Goal: Find contact information: Find contact information

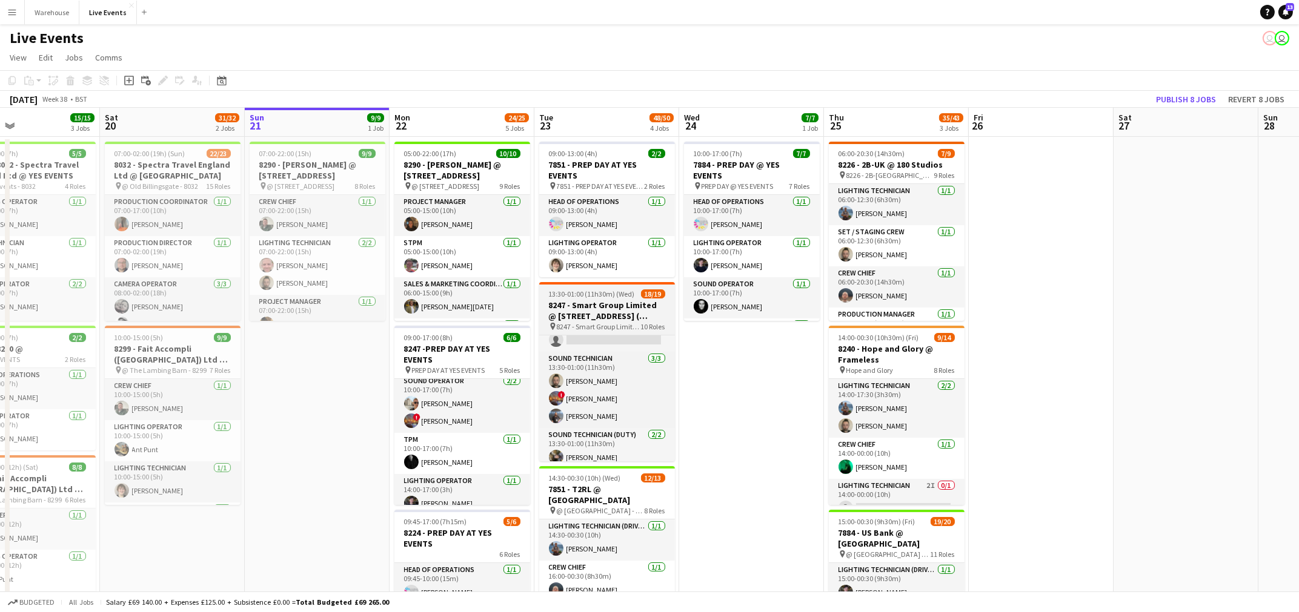
scroll to position [382, 0]
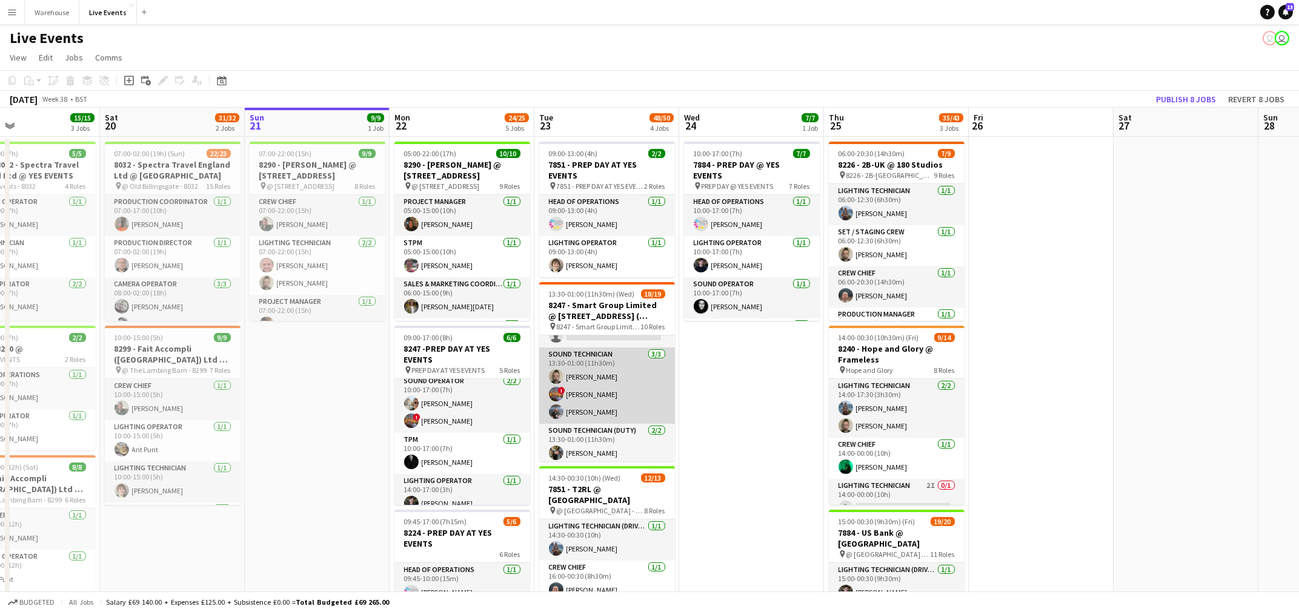
click at [586, 410] on app-card-role "Sound Technician [DATE] 13:30-01:00 (11h30m) [PERSON_NAME] ! [PERSON_NAME] [PER…" at bounding box center [607, 386] width 136 height 76
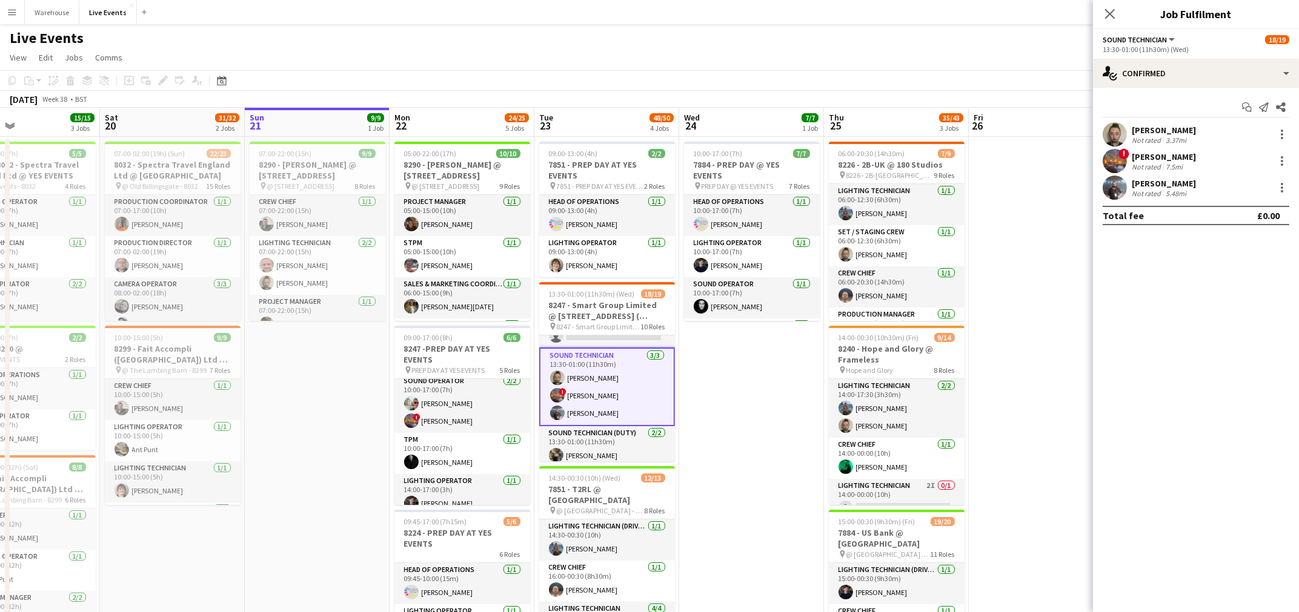
click at [1110, 182] on app-user-avatar at bounding box center [1115, 188] width 24 height 24
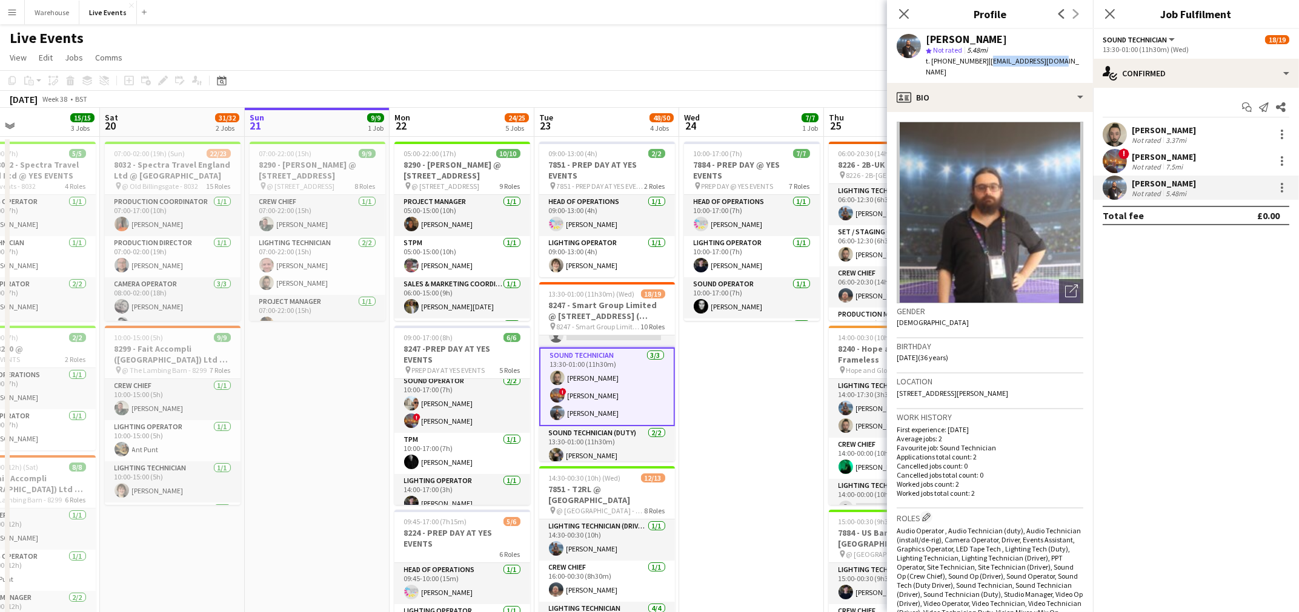
drag, startPoint x: 987, startPoint y: 59, endPoint x: 1079, endPoint y: 58, distance: 92.1
click at [1079, 58] on app-profile-header "[PERSON_NAME] star Not rated 5.48mi t. [PHONE_NUMBER] | [EMAIL_ADDRESS][DOMAIN_…" at bounding box center [990, 56] width 206 height 54
copy span "[EMAIL_ADDRESS][DOMAIN_NAME]"
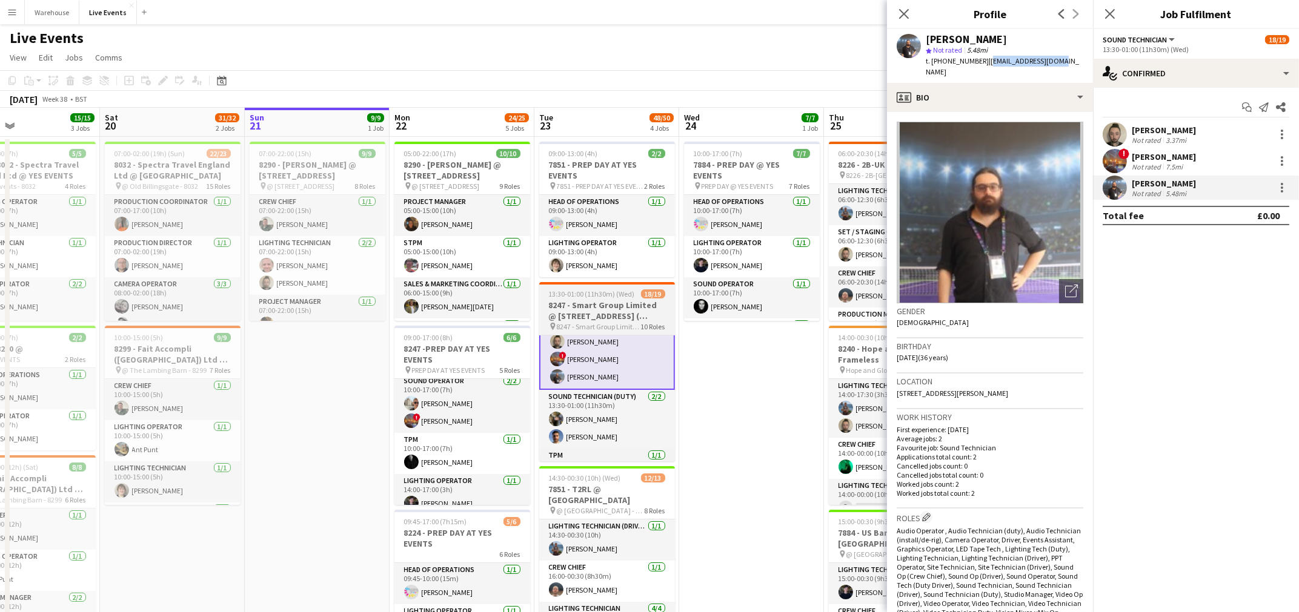
scroll to position [446, 0]
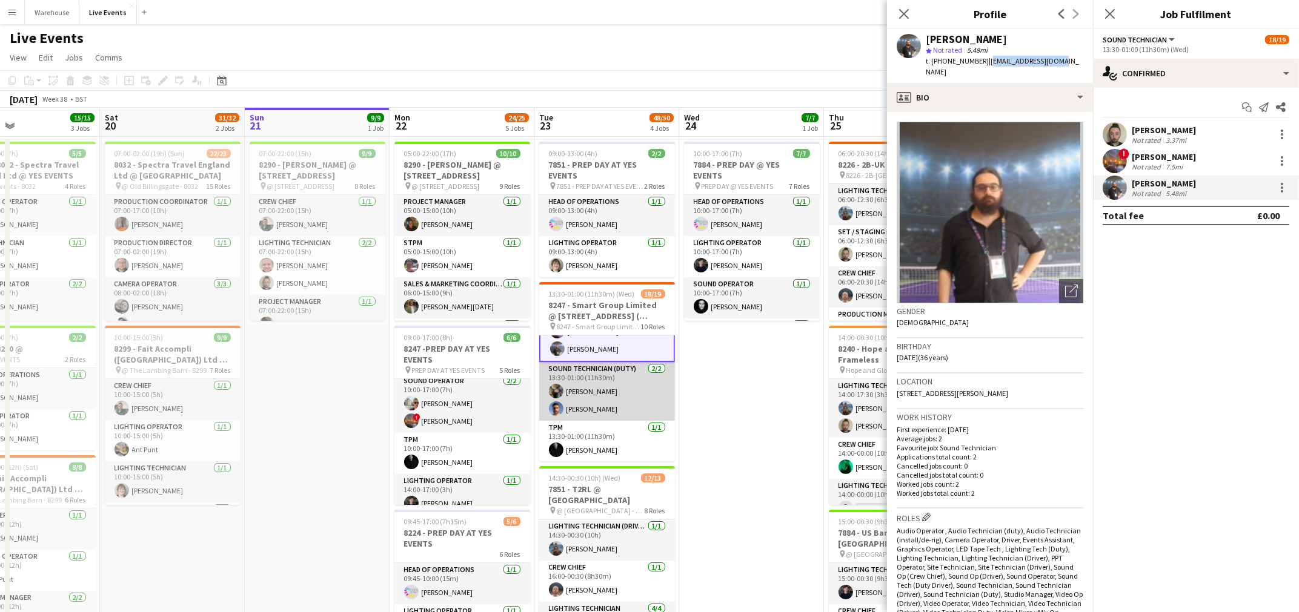
click at [592, 388] on app-card-role "Sound Technician (Duty) [DATE] 13:30-01:00 (11h30m) [PERSON_NAME] [PERSON_NAME]" at bounding box center [607, 391] width 136 height 59
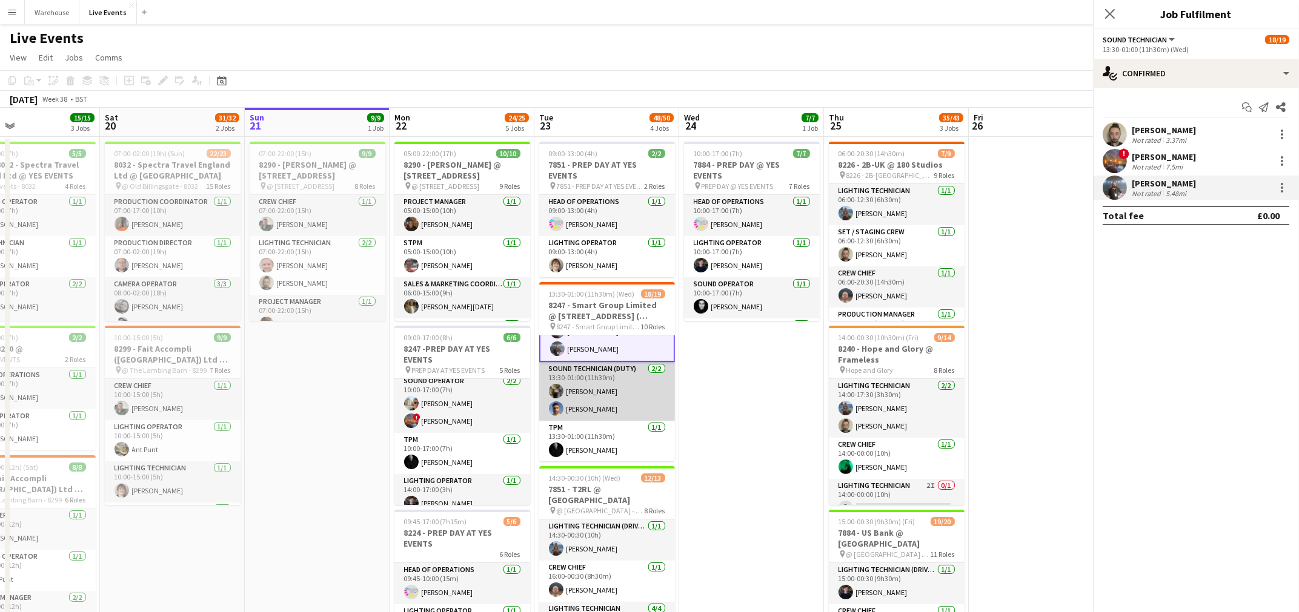
scroll to position [445, 0]
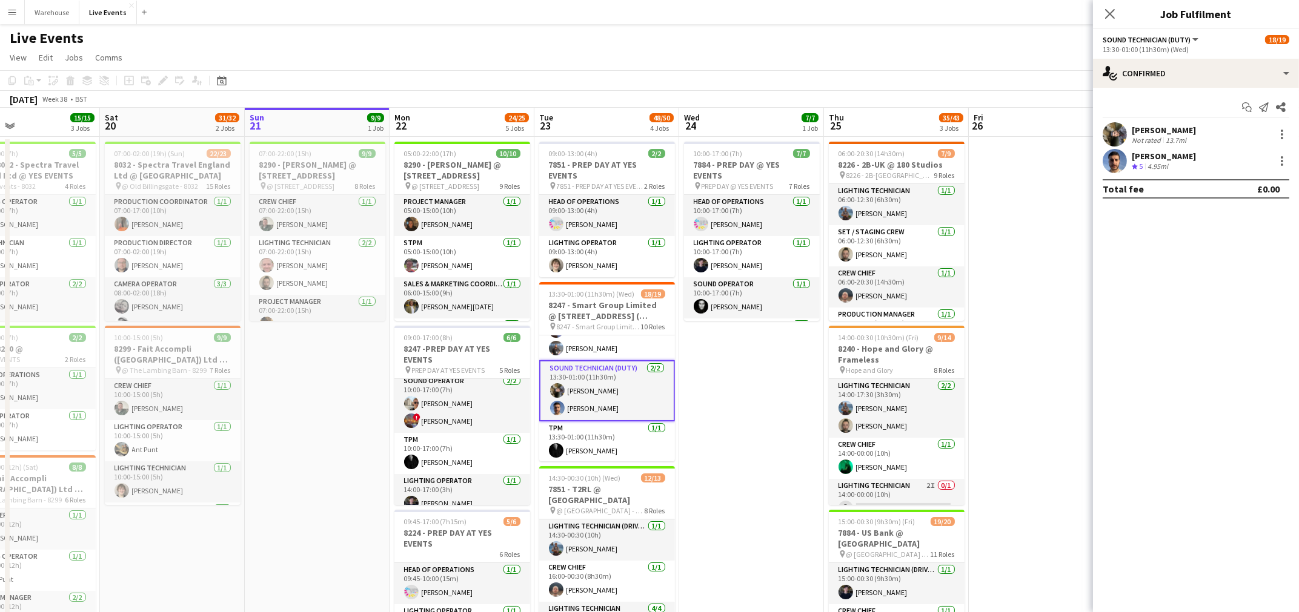
click at [1193, 134] on div "[PERSON_NAME] Not rated 13.7mi" at bounding box center [1196, 134] width 206 height 24
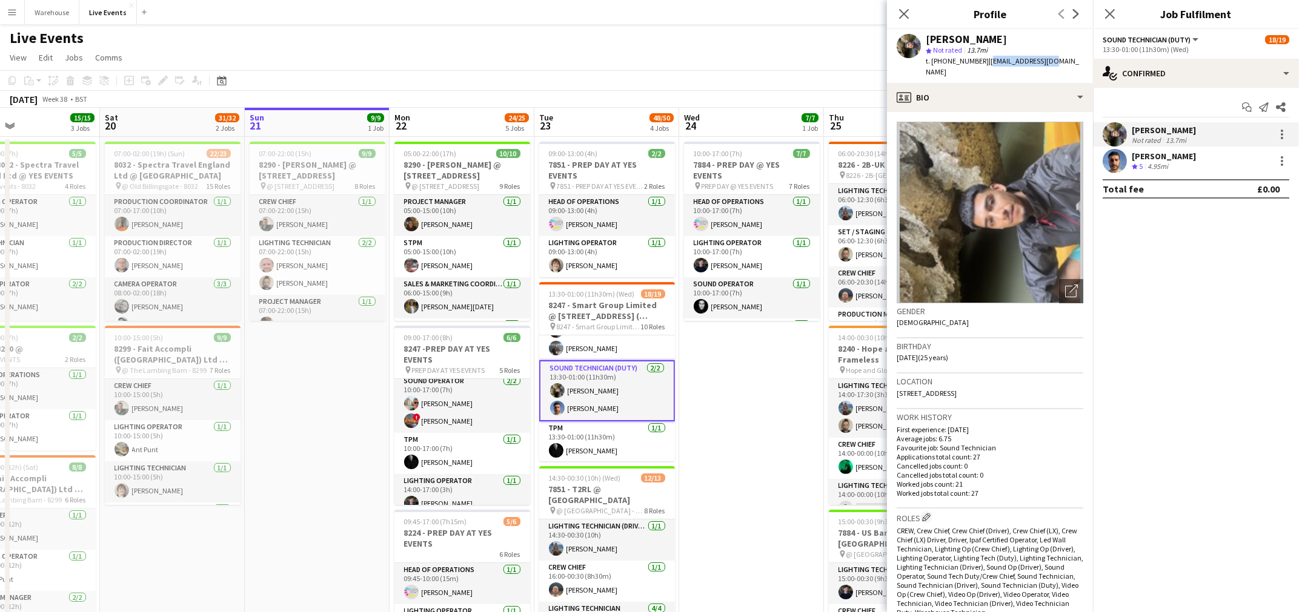
drag, startPoint x: 982, startPoint y: 58, endPoint x: 1049, endPoint y: 58, distance: 66.6
click at [1049, 58] on div "[PERSON_NAME] star Not rated 13.7mi t. [PHONE_NUMBER] | [EMAIL_ADDRESS][DOMAIN_…" at bounding box center [990, 56] width 206 height 54
copy span "[EMAIL_ADDRESS][DOMAIN_NAME]"
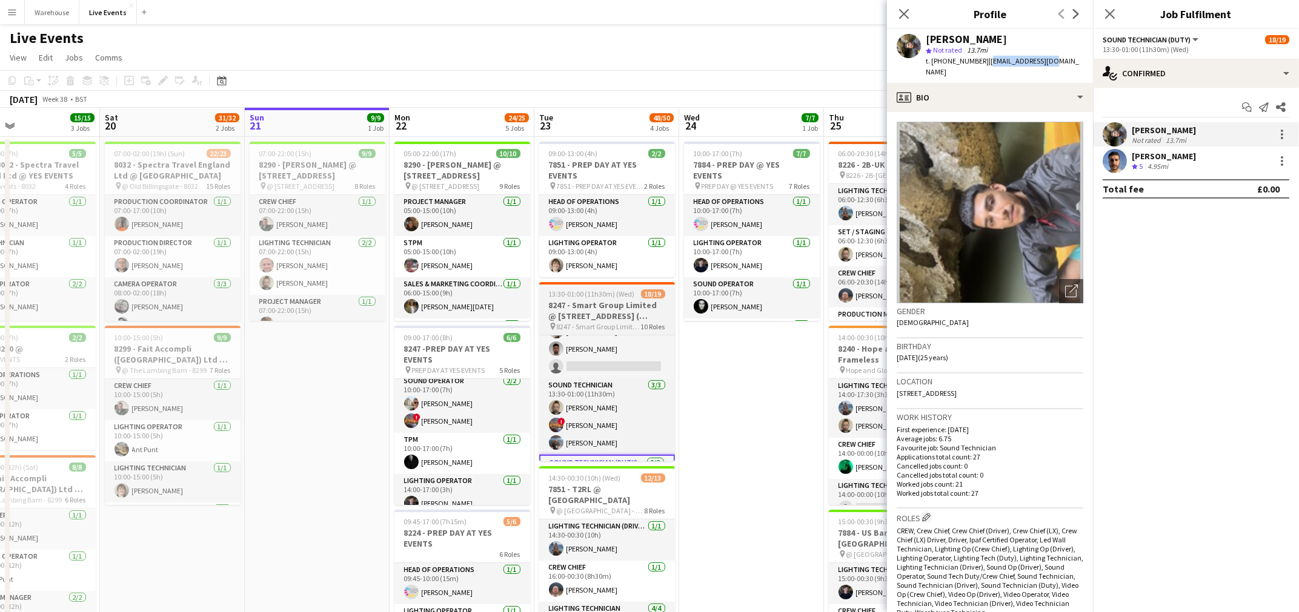
scroll to position [355, 0]
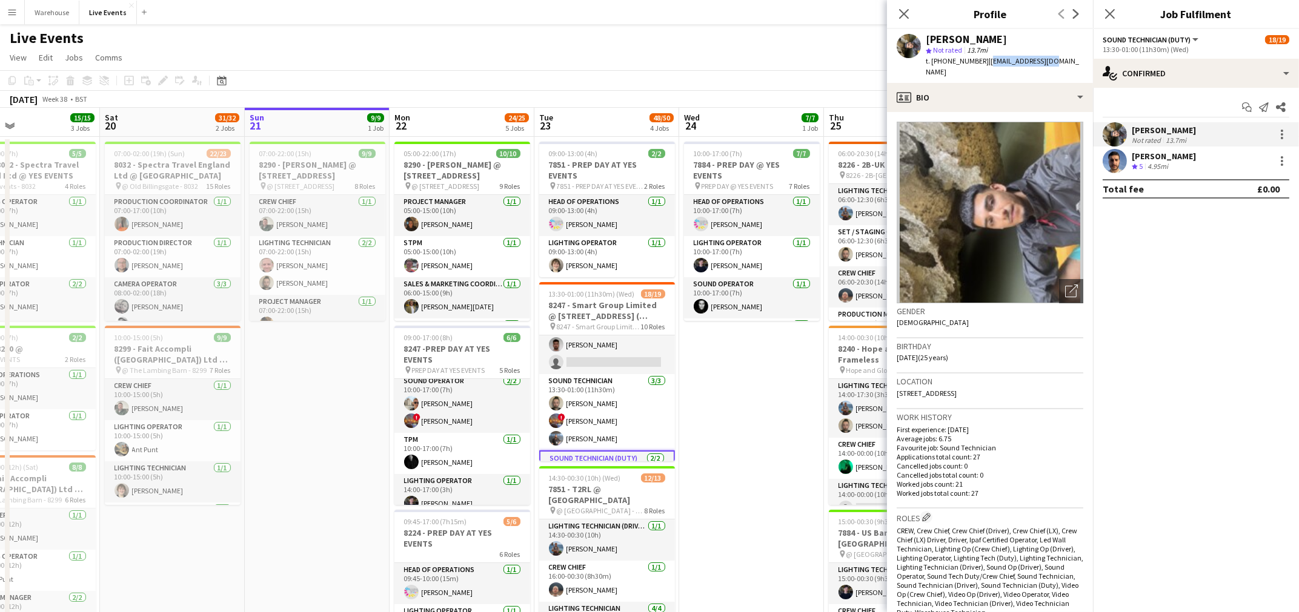
click at [609, 36] on div "Live Events user user user" at bounding box center [649, 35] width 1299 height 23
